Goal: Task Accomplishment & Management: Complete application form

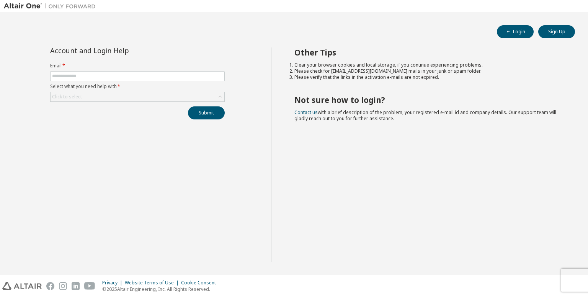
click at [183, 83] on label "Select what you need help with *" at bounding box center [137, 86] width 175 height 6
click at [182, 78] on input "text" at bounding box center [137, 76] width 171 height 6
type input "**********"
click at [151, 95] on div "Click to select" at bounding box center [138, 96] width 174 height 9
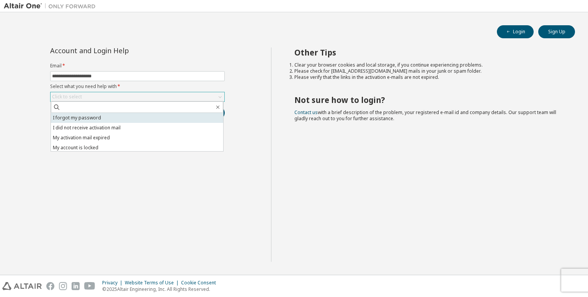
click at [123, 118] on li "I forgot my password" at bounding box center [137, 118] width 172 height 10
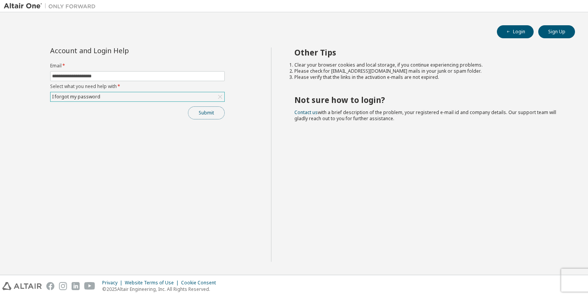
click at [213, 109] on button "Submit" at bounding box center [206, 112] width 37 height 13
